Goal: Task Accomplishment & Management: Complete application form

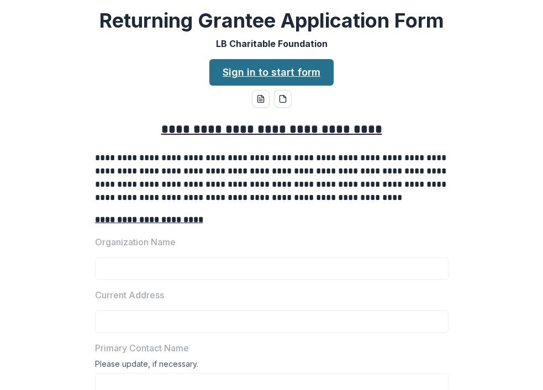
click at [300, 72] on link "Sign in to start form" at bounding box center [271, 72] width 124 height 27
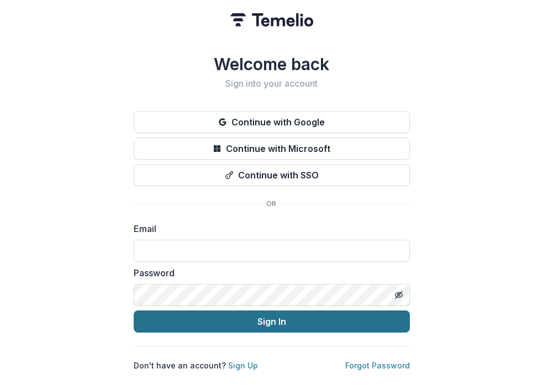
type input "**********"
click at [310, 324] on button "Sign In" at bounding box center [272, 321] width 276 height 22
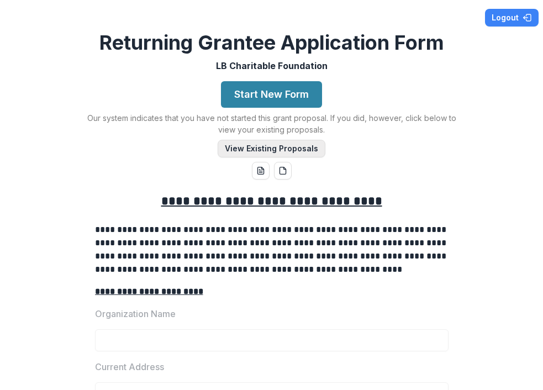
click at [271, 148] on button "View Existing Proposals" at bounding box center [272, 149] width 108 height 18
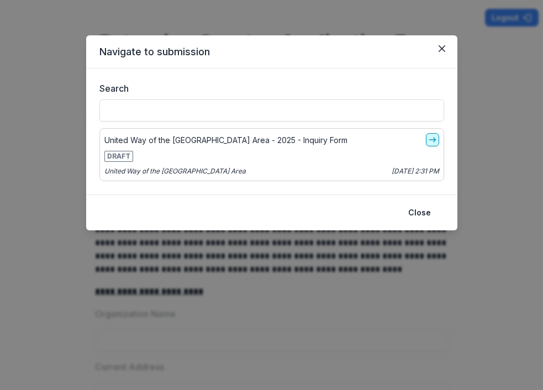
click at [437, 136] on link "go-to" at bounding box center [432, 139] width 13 height 13
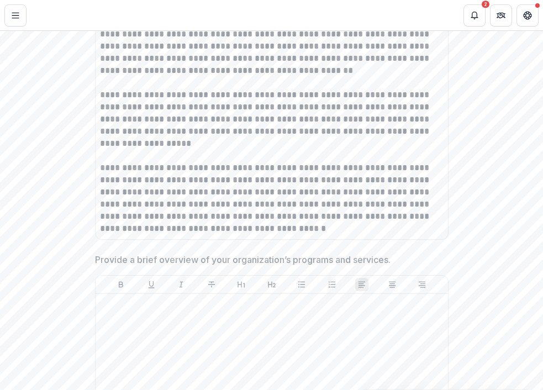
scroll to position [497, 0]
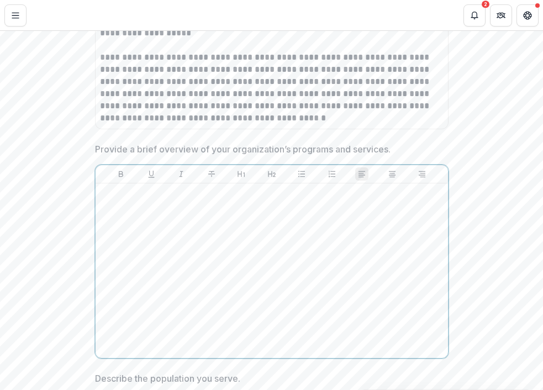
click at [213, 218] on div at bounding box center [271, 271] width 343 height 166
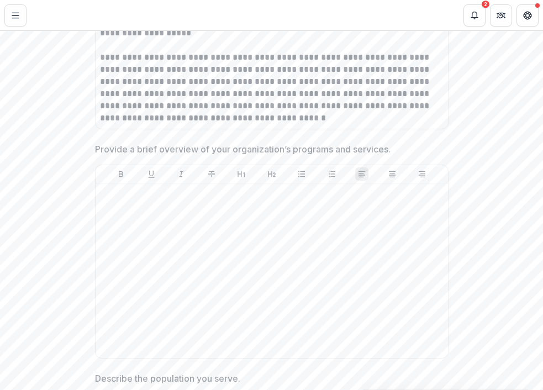
click at [399, 156] on span "Provide a brief overview of your organization’s programs and services." at bounding box center [268, 148] width 347 height 13
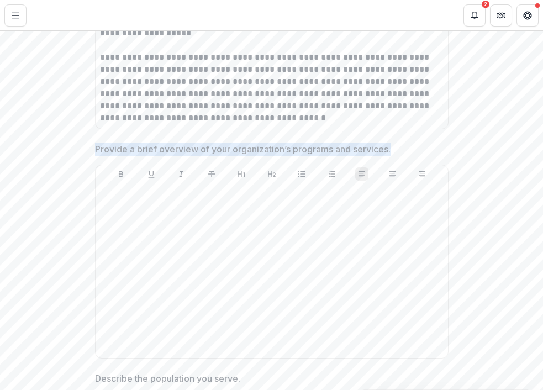
drag, startPoint x: 391, startPoint y: 159, endPoint x: 78, endPoint y: 156, distance: 313.1
drag, startPoint x: 78, startPoint y: 156, endPoint x: 112, endPoint y: 156, distance: 33.1
copy p "Provide a brief overview of your organization’s programs and services."
